Goal: Information Seeking & Learning: Learn about a topic

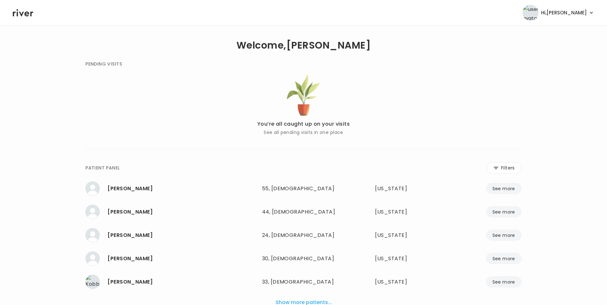
click at [496, 170] on icon at bounding box center [495, 167] width 5 height 5
click at [344, 174] on input "name" at bounding box center [285, 169] width 204 height 13
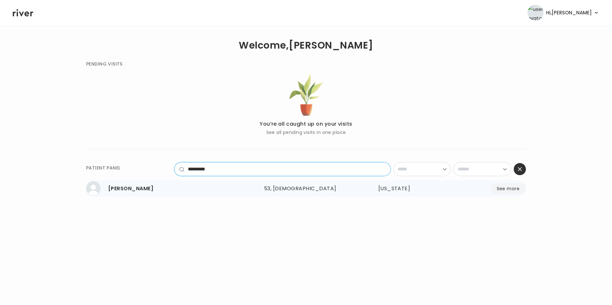
type input "*********"
click at [509, 187] on button "See more" at bounding box center [508, 188] width 36 height 11
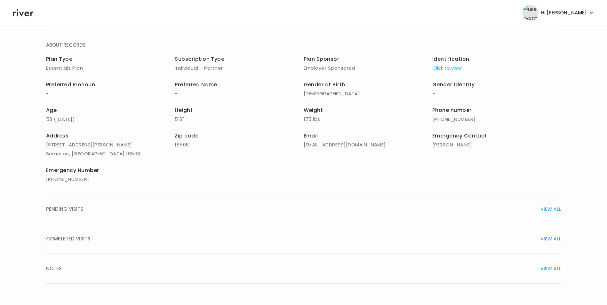
scroll to position [46, 0]
click at [545, 204] on span "VIEW ALL" at bounding box center [551, 208] width 20 height 9
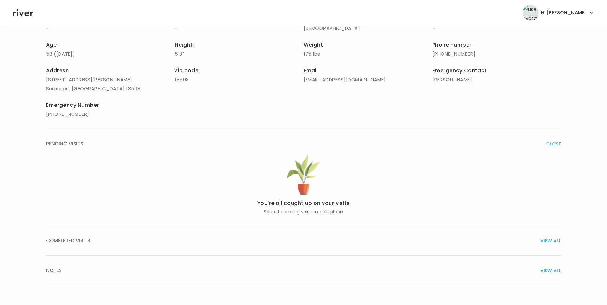
scroll to position [113, 0]
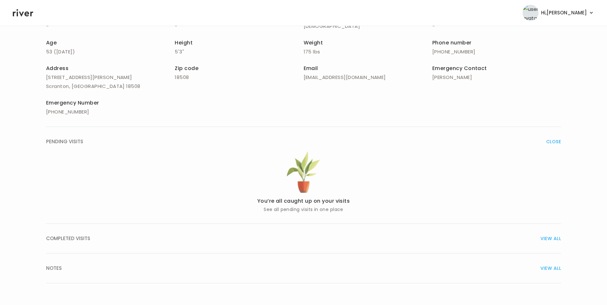
click at [545, 236] on span "VIEW ALL" at bounding box center [551, 238] width 20 height 9
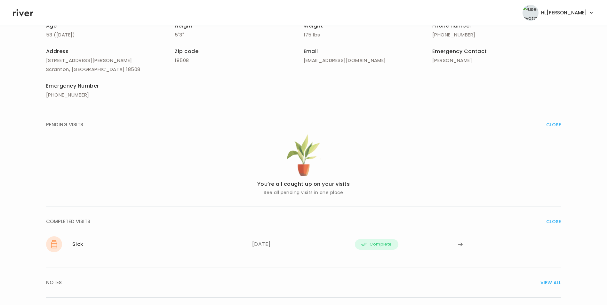
scroll to position [144, 0]
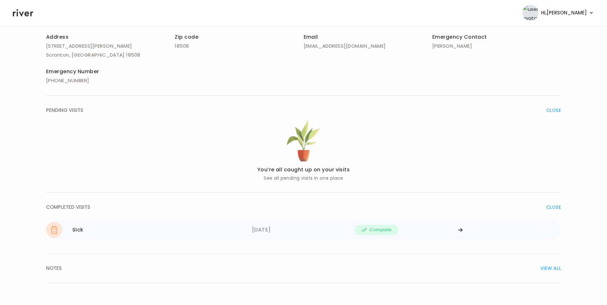
click at [460, 228] on icon at bounding box center [460, 230] width 5 height 5
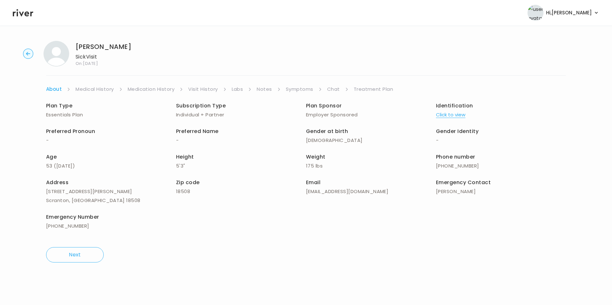
click at [309, 88] on link "Symptoms" at bounding box center [300, 89] width 28 height 9
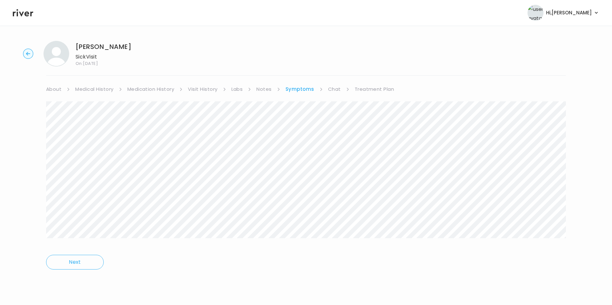
click at [324, 86] on ul "About Medical History Medication History Visit History Labs Notes Symptoms Chat…" at bounding box center [306, 89] width 520 height 9
click at [337, 92] on link "Chat" at bounding box center [334, 89] width 13 height 9
click at [359, 88] on link "Treatment Plan" at bounding box center [374, 89] width 40 height 9
click at [304, 91] on link "Symptoms" at bounding box center [299, 89] width 28 height 9
click at [28, 13] on icon at bounding box center [23, 12] width 20 height 7
